Goal: Information Seeking & Learning: Check status

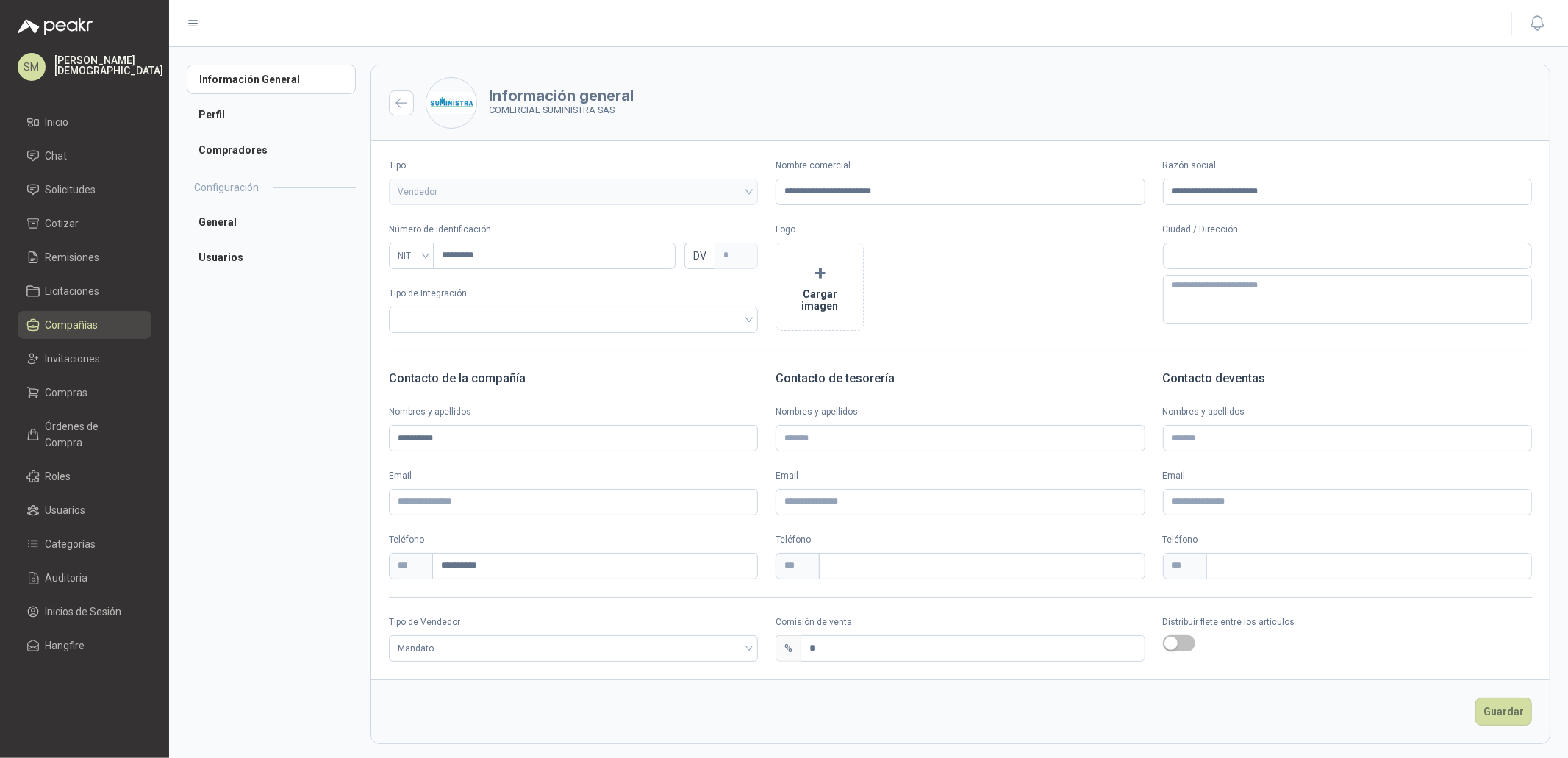
click at [84, 321] on span "Compañías" at bounding box center [72, 325] width 53 height 16
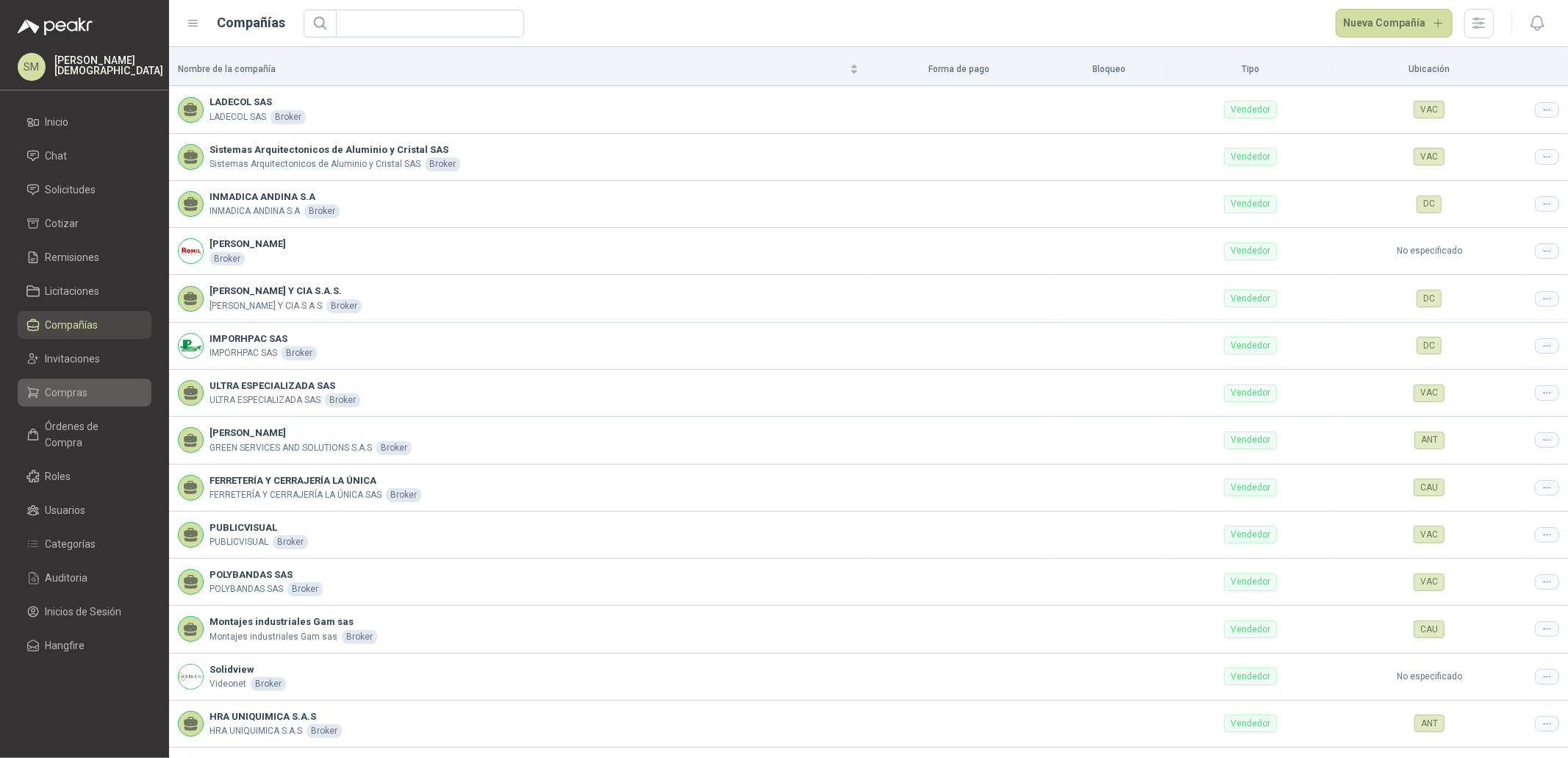
click at [78, 392] on span "Compras" at bounding box center [66, 393] width 43 height 16
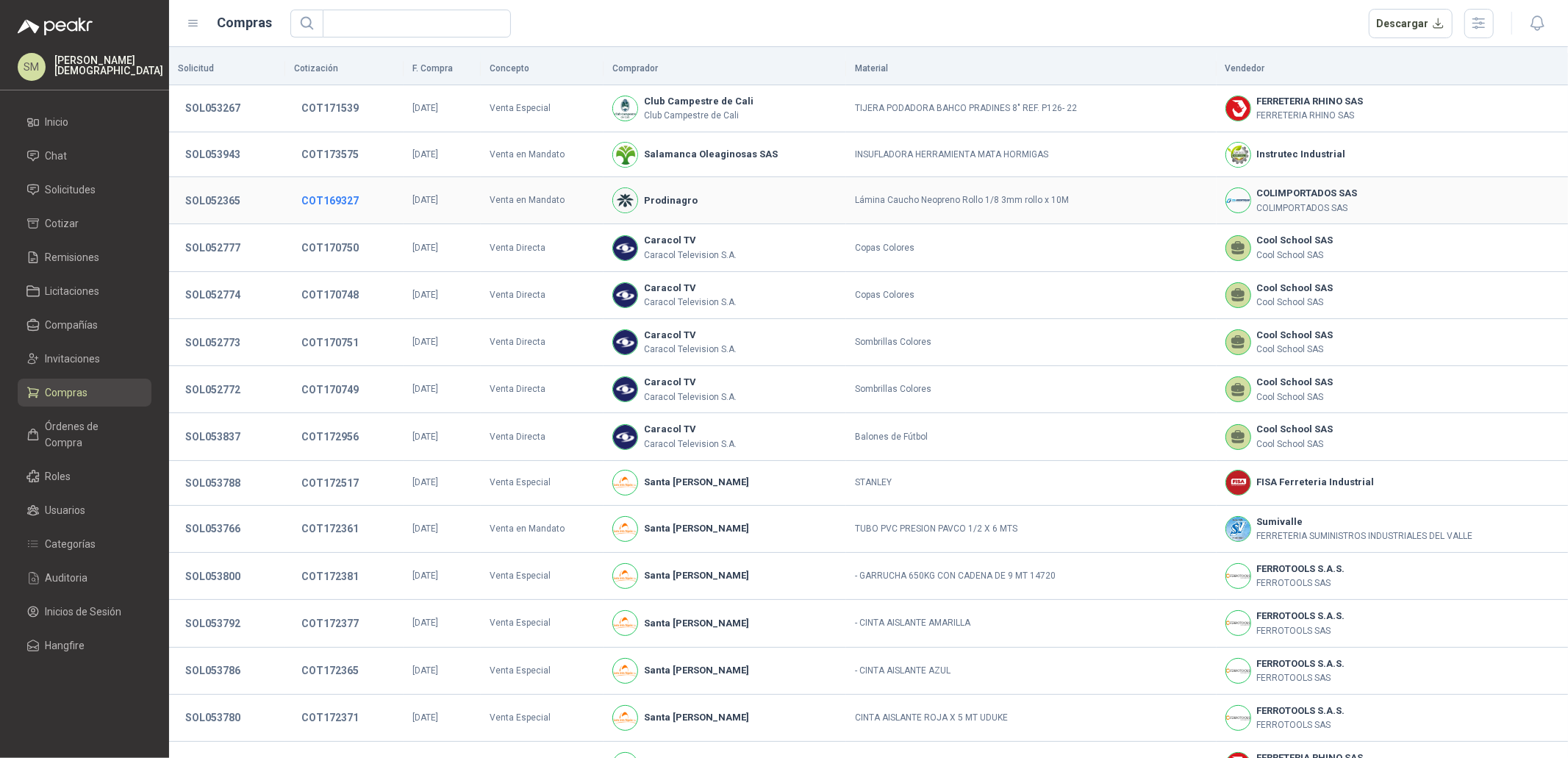
click at [323, 196] on button "COT169327" at bounding box center [330, 200] width 72 height 26
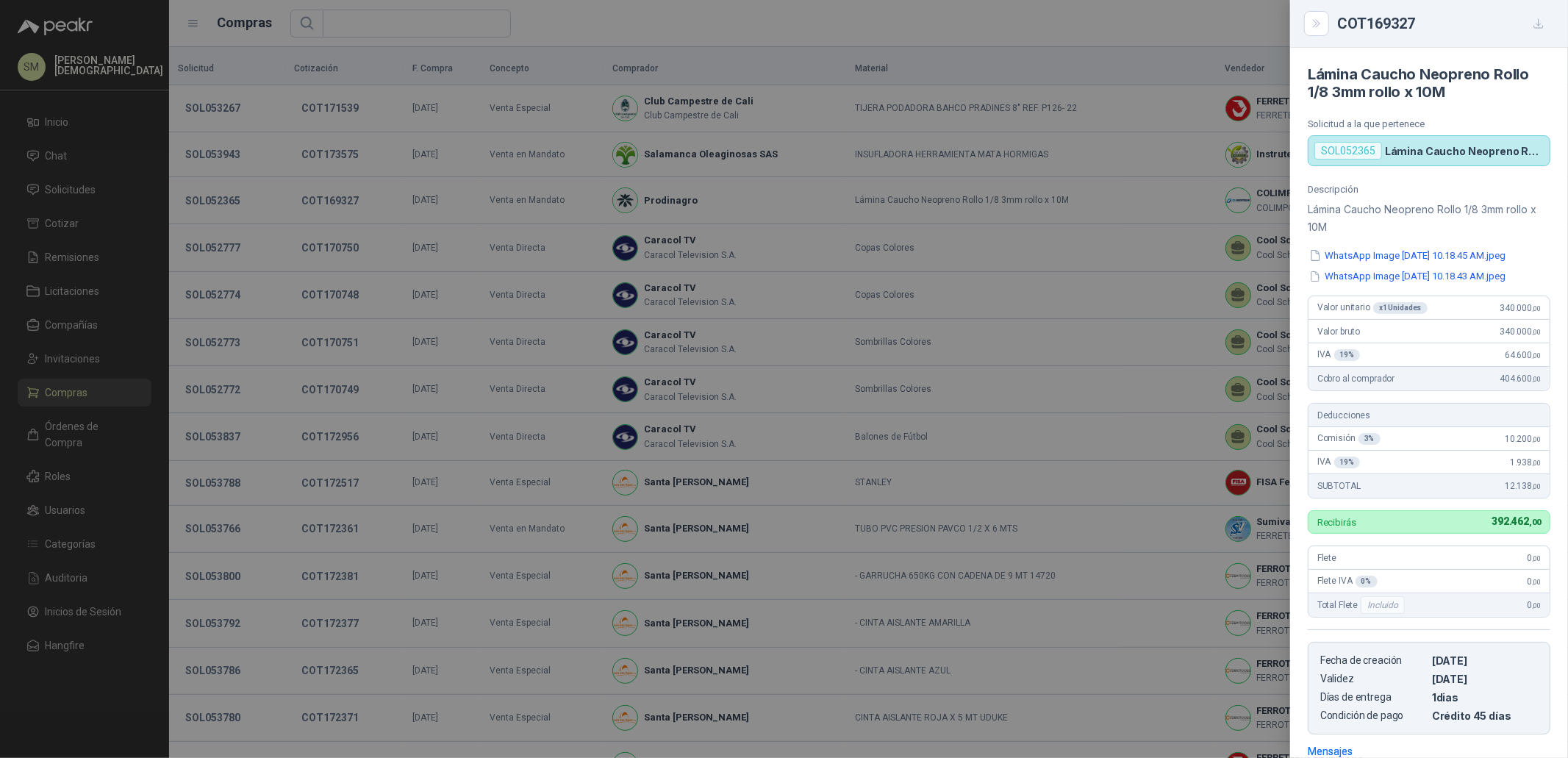
click at [335, 205] on div at bounding box center [784, 379] width 1568 height 758
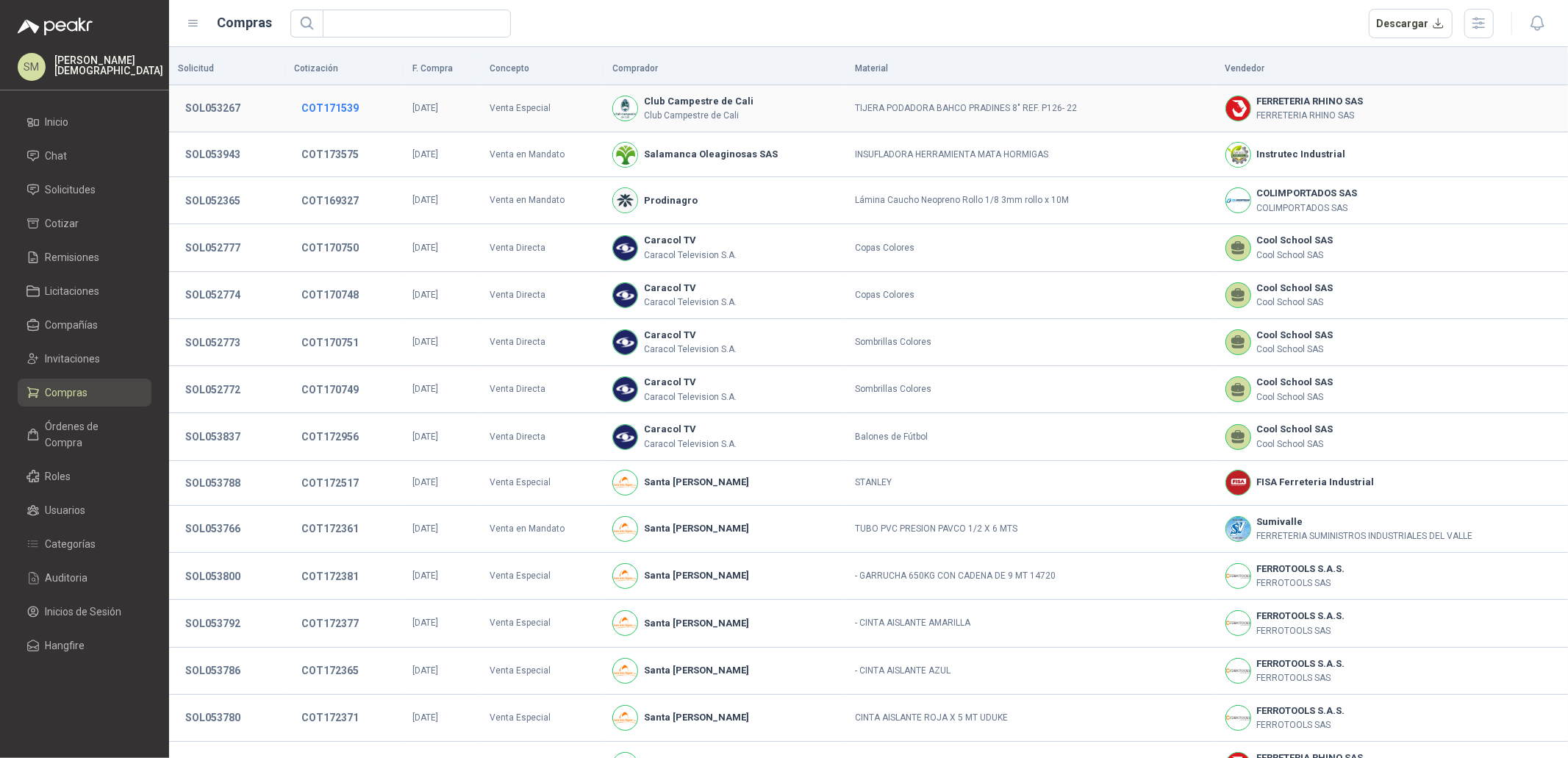
click at [328, 103] on button "COT171539" at bounding box center [330, 108] width 72 height 26
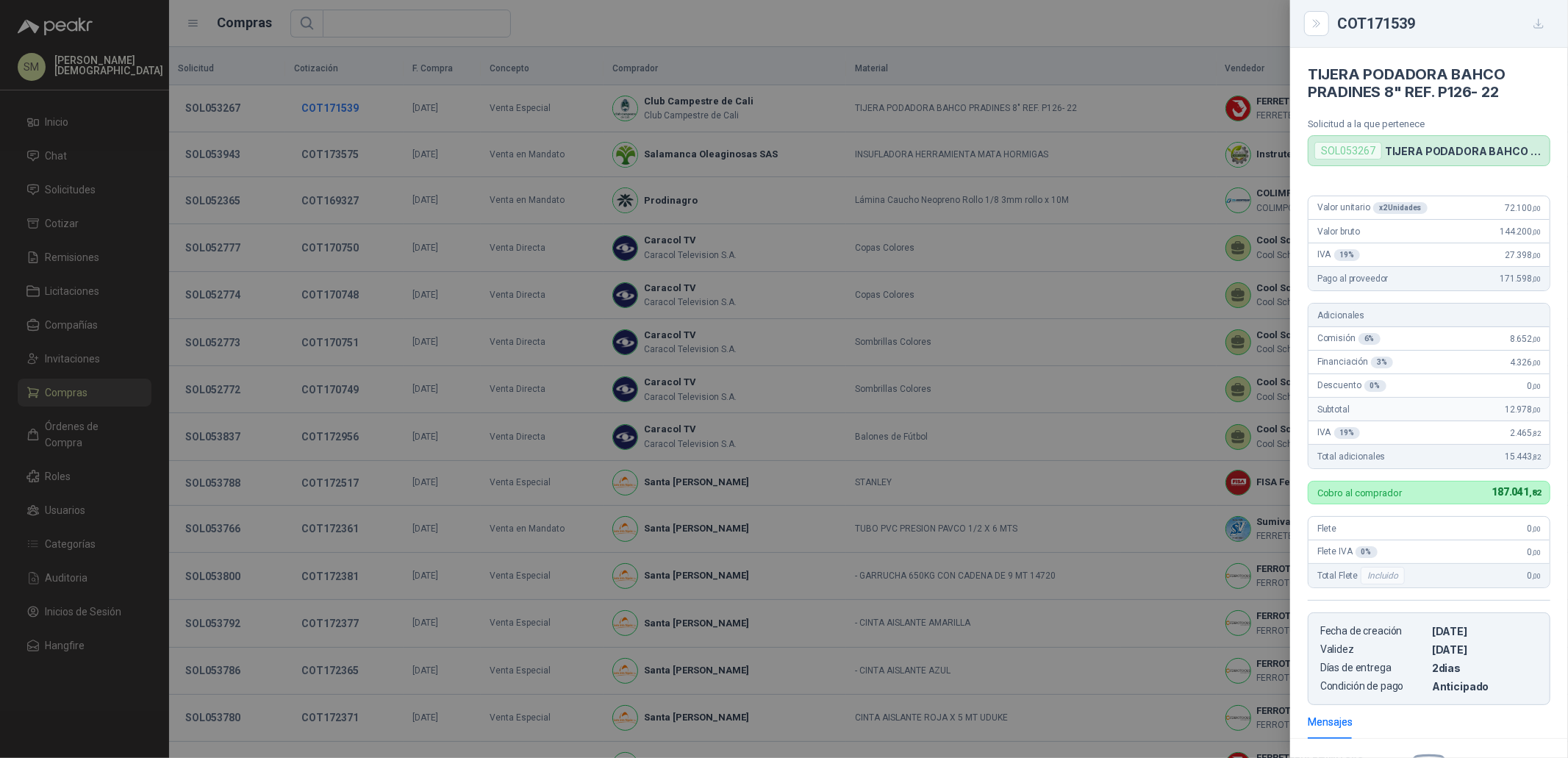
click at [328, 103] on div at bounding box center [784, 379] width 1568 height 758
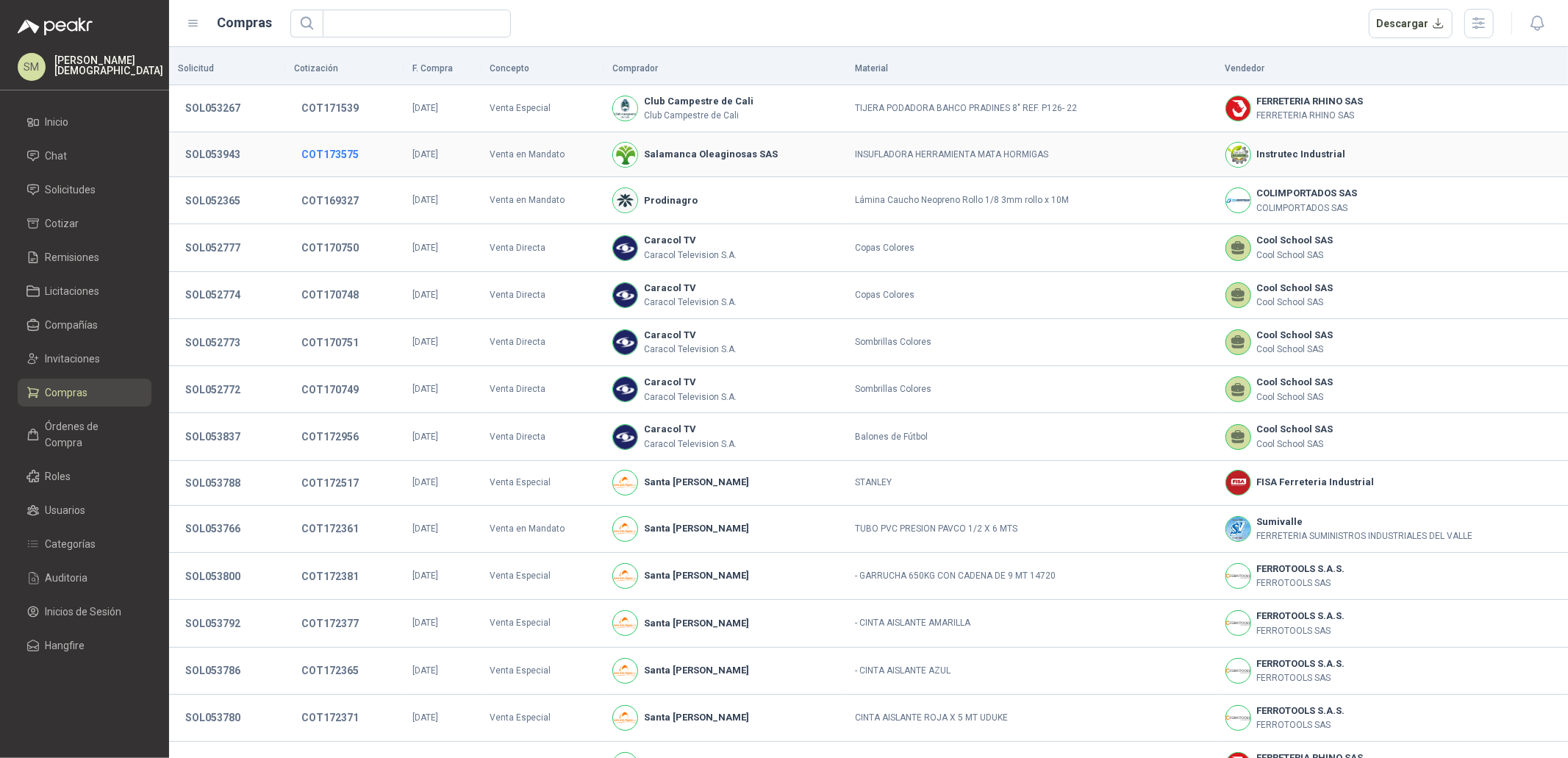
click at [333, 154] on button "COT173575" at bounding box center [330, 154] width 72 height 26
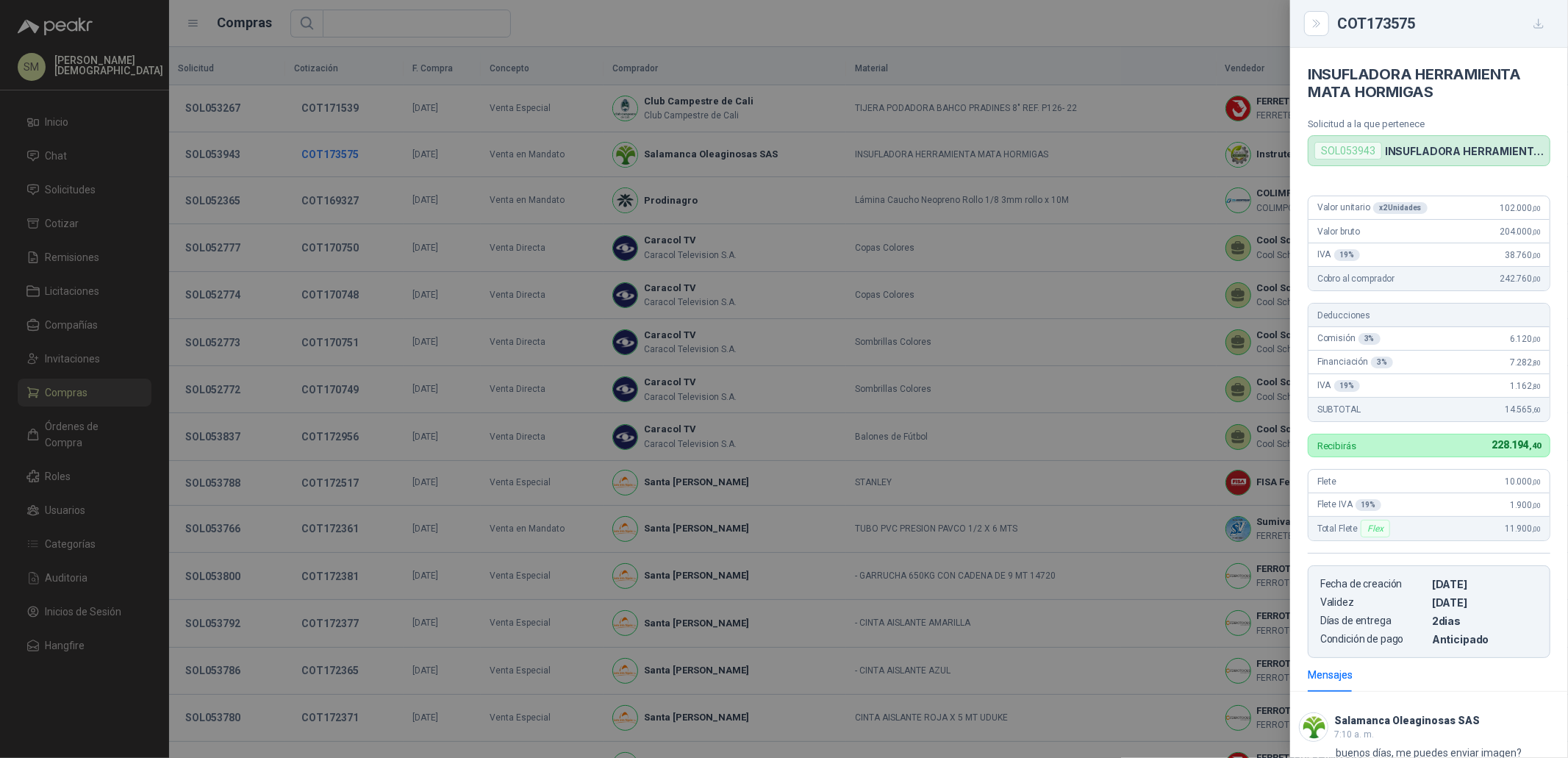
click at [333, 154] on div at bounding box center [784, 379] width 1568 height 758
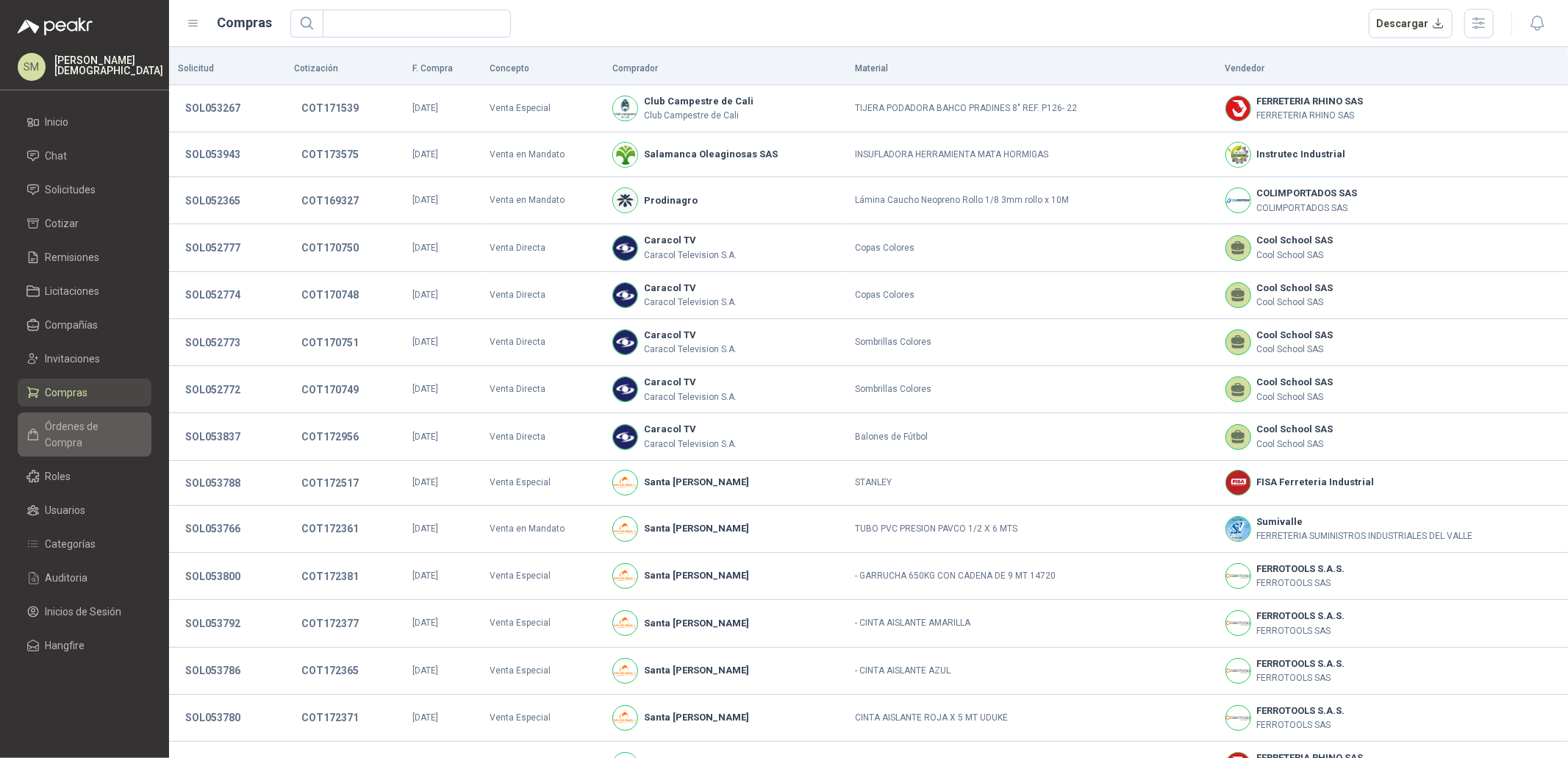
click at [82, 432] on span "Órdenes de Compra" at bounding box center [91, 434] width 92 height 32
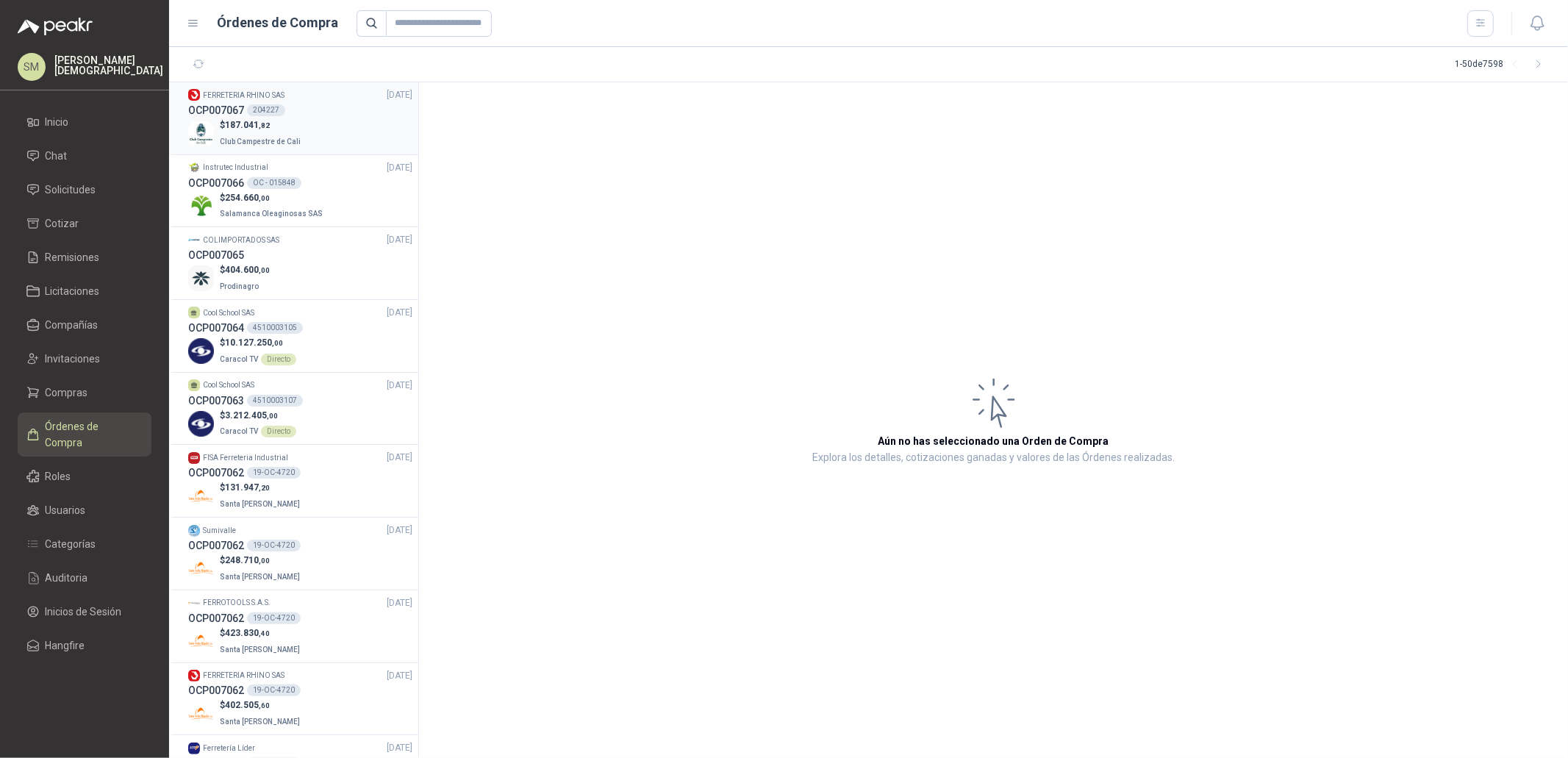
click at [345, 106] on div "OCP007067 204227" at bounding box center [300, 111] width 224 height 16
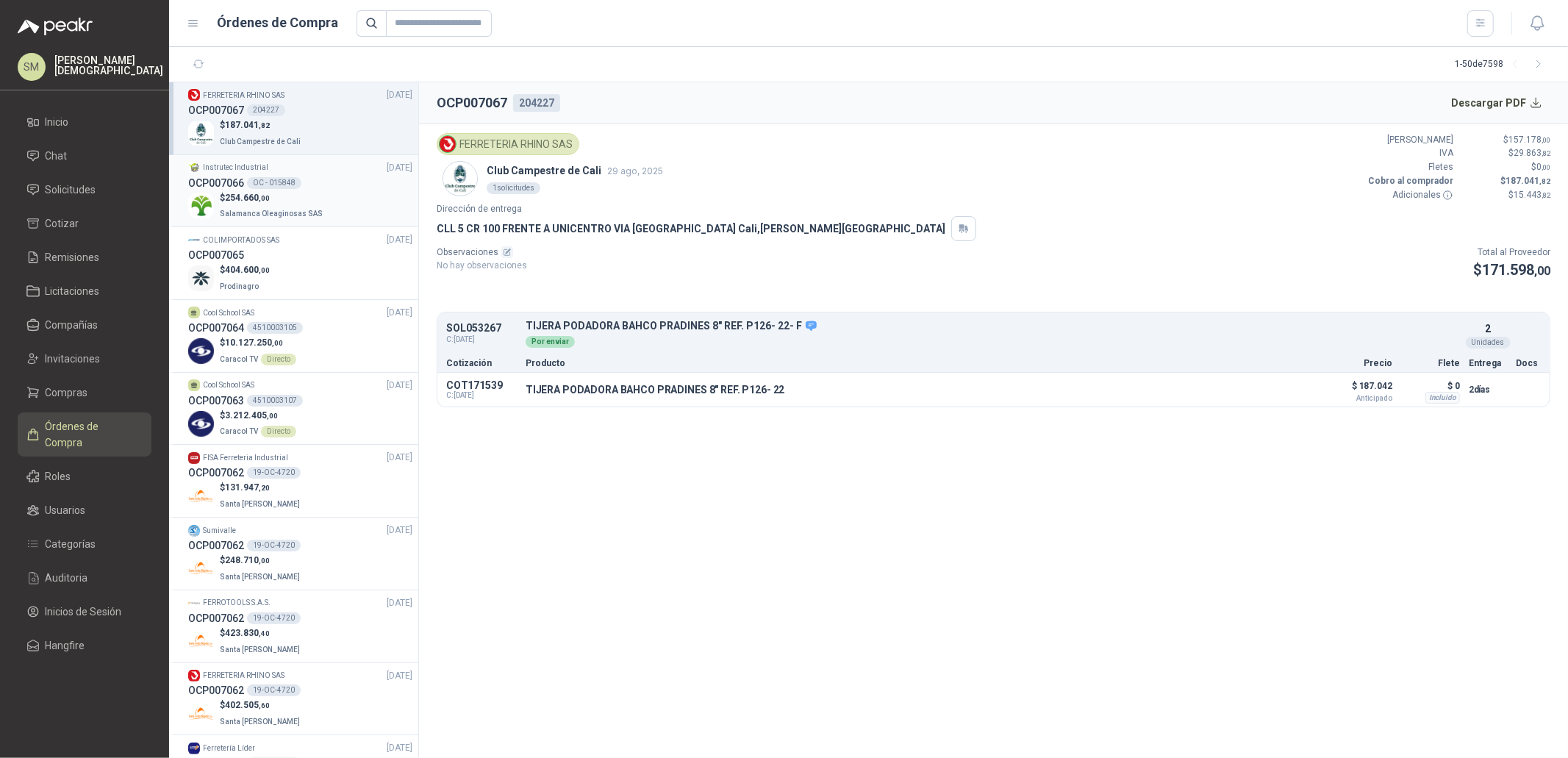
click at [304, 197] on p "$ 254.660 ,00" at bounding box center [272, 198] width 106 height 14
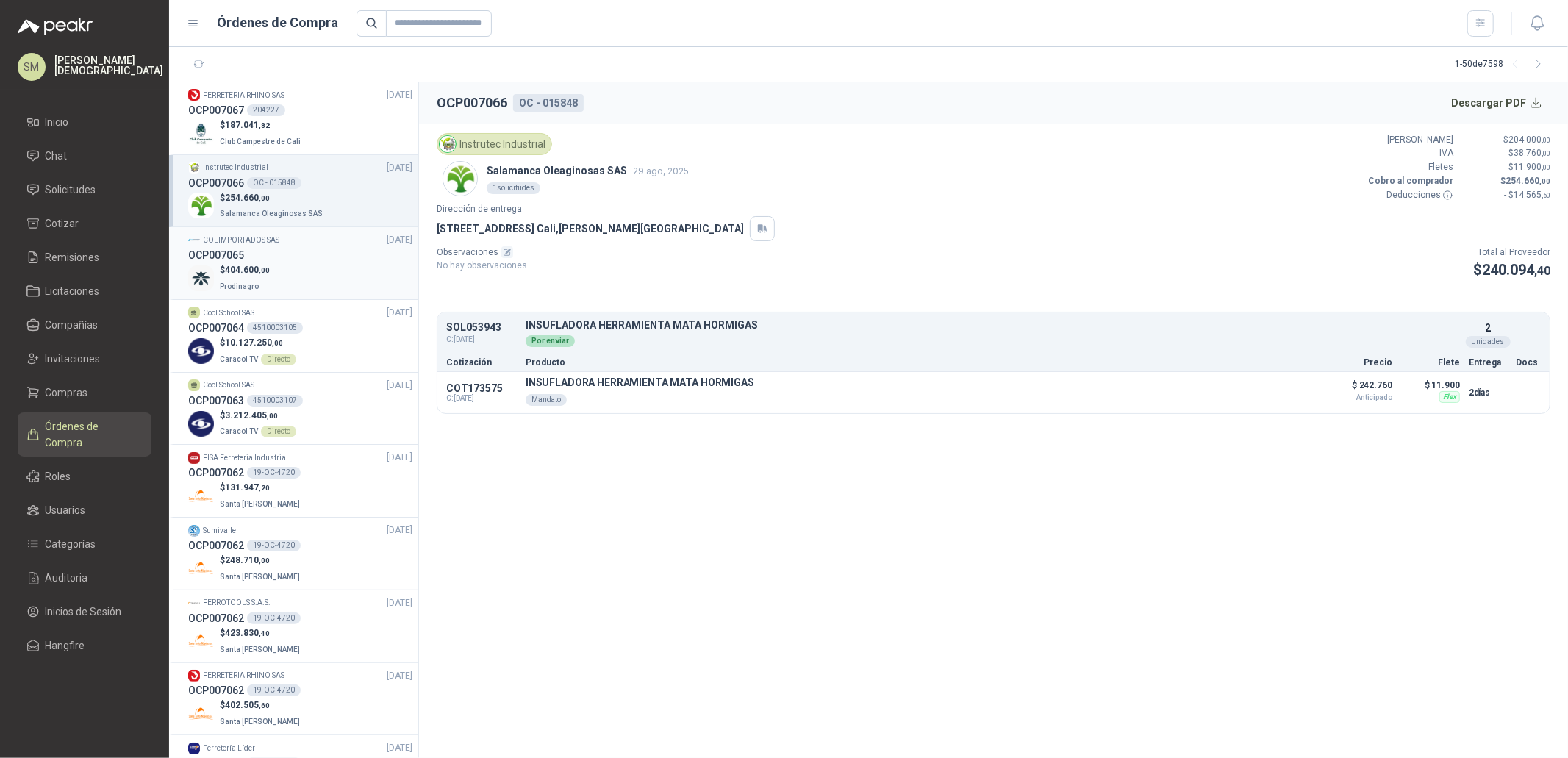
click at [295, 268] on div "$ 404.600 ,00 Prodinagro" at bounding box center [300, 279] width 224 height 30
